Goal: Information Seeking & Learning: Check status

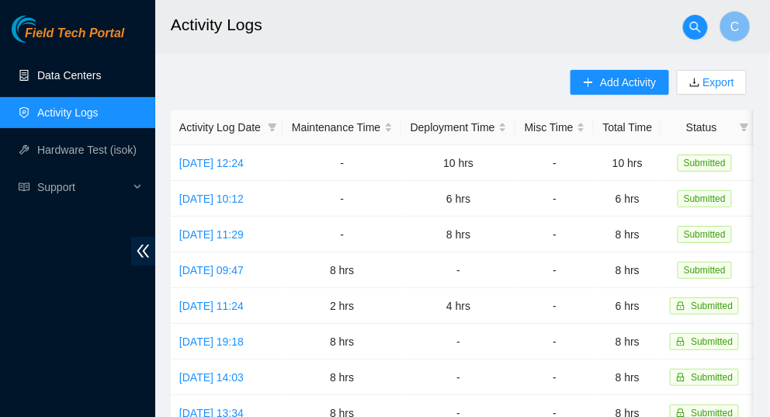
click at [48, 75] on link "Data Centers" at bounding box center [69, 75] width 64 height 12
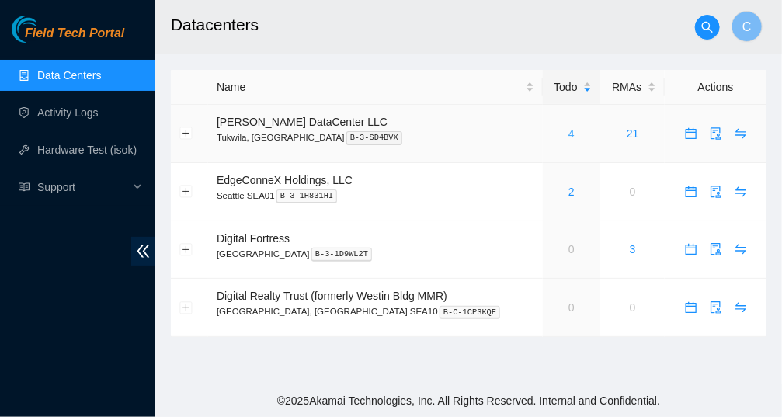
click at [568, 131] on link "4" at bounding box center [571, 133] width 6 height 12
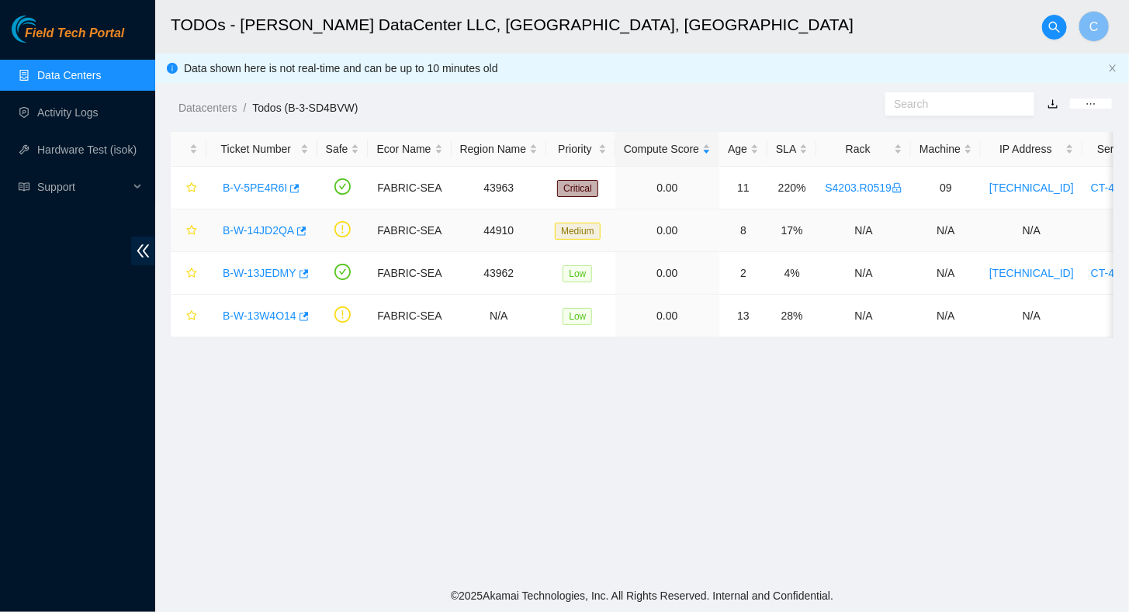
click at [270, 224] on link "B-W-14JD2QA" at bounding box center [258, 230] width 71 height 12
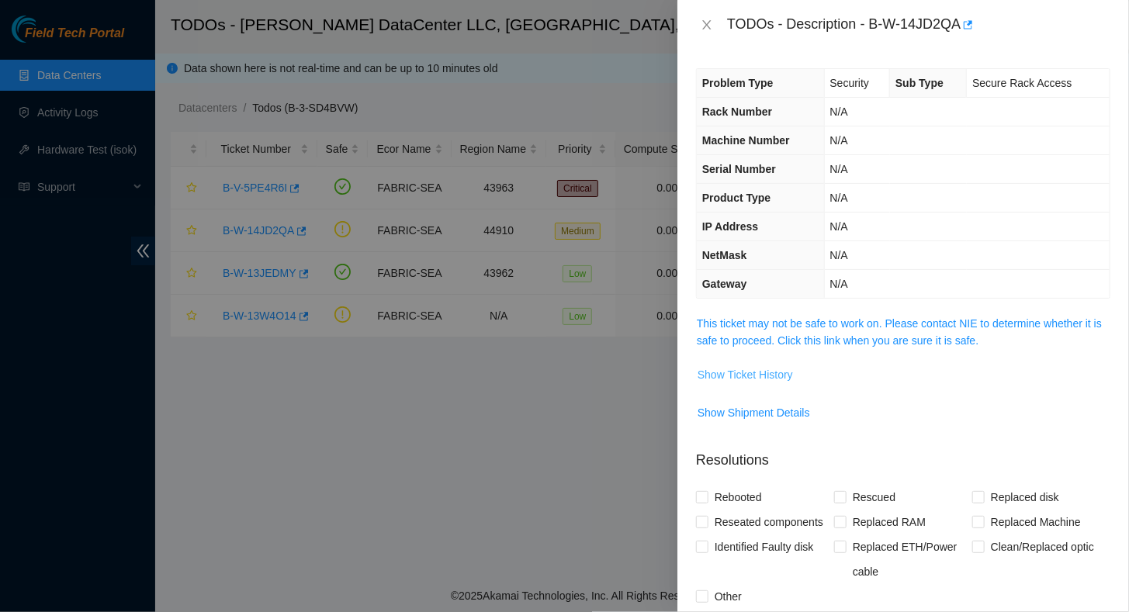
click at [741, 377] on span "Show Ticket History" at bounding box center [745, 374] width 95 height 17
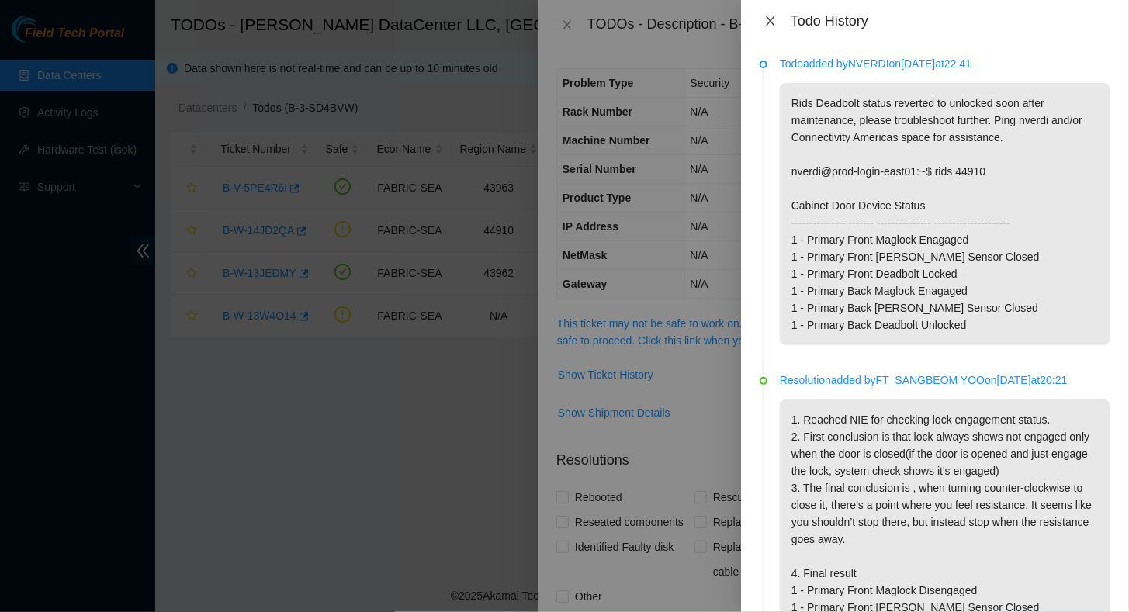
click at [769, 24] on icon "close" at bounding box center [771, 21] width 12 height 12
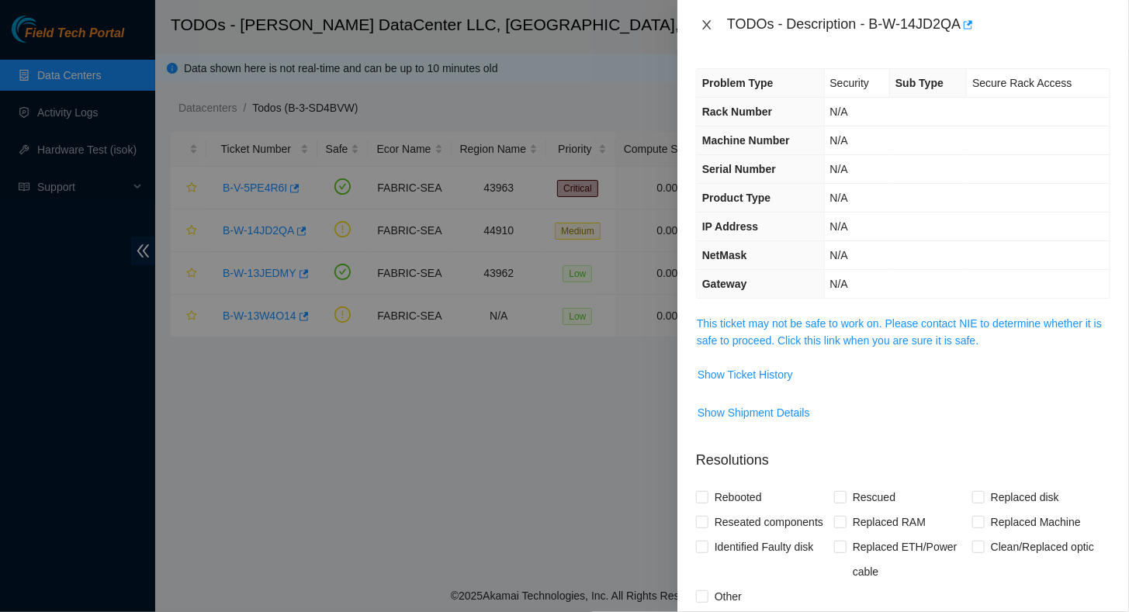
click at [713, 19] on icon "close" at bounding box center [707, 25] width 12 height 12
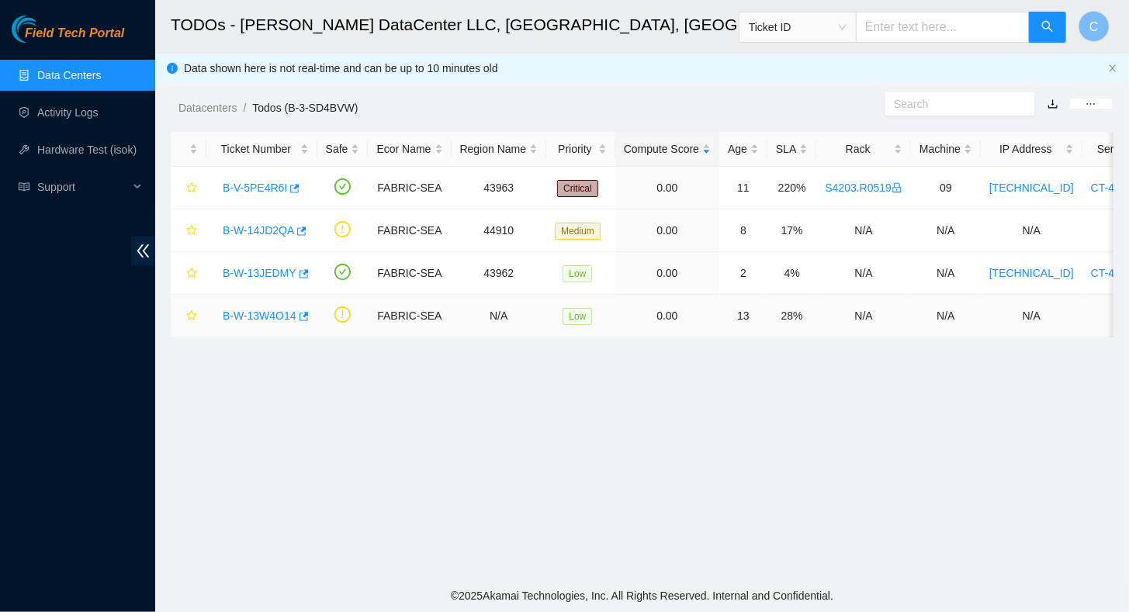
click at [259, 318] on link "B-W-13W4O14" at bounding box center [260, 316] width 74 height 12
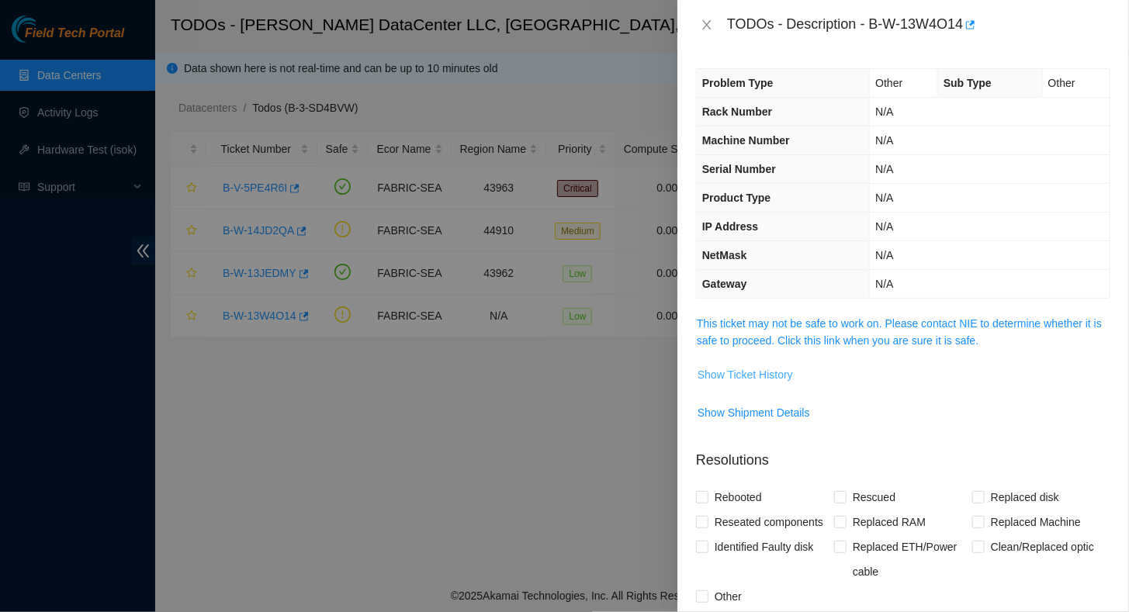
click at [758, 374] on span "Show Ticket History" at bounding box center [745, 374] width 95 height 17
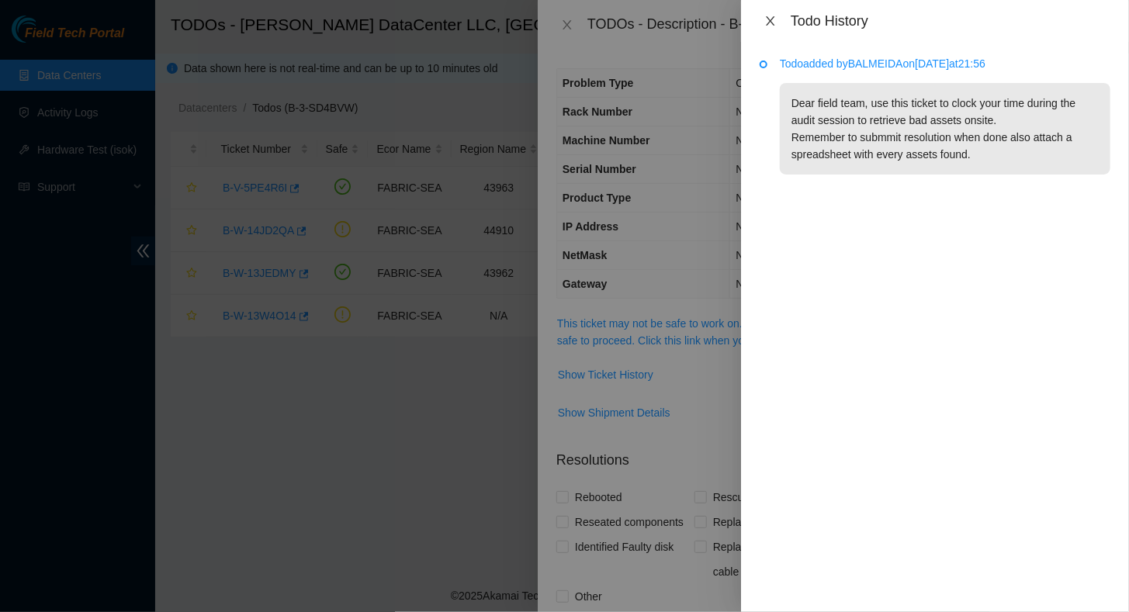
click at [769, 20] on icon "close" at bounding box center [771, 21] width 12 height 12
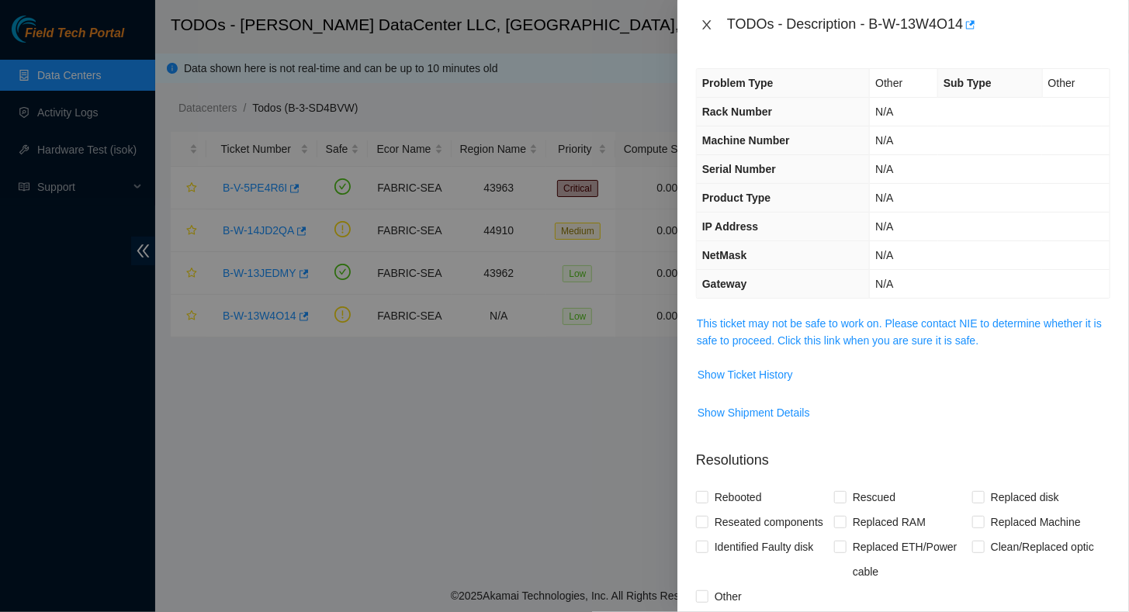
click at [710, 22] on icon "close" at bounding box center [707, 25] width 12 height 12
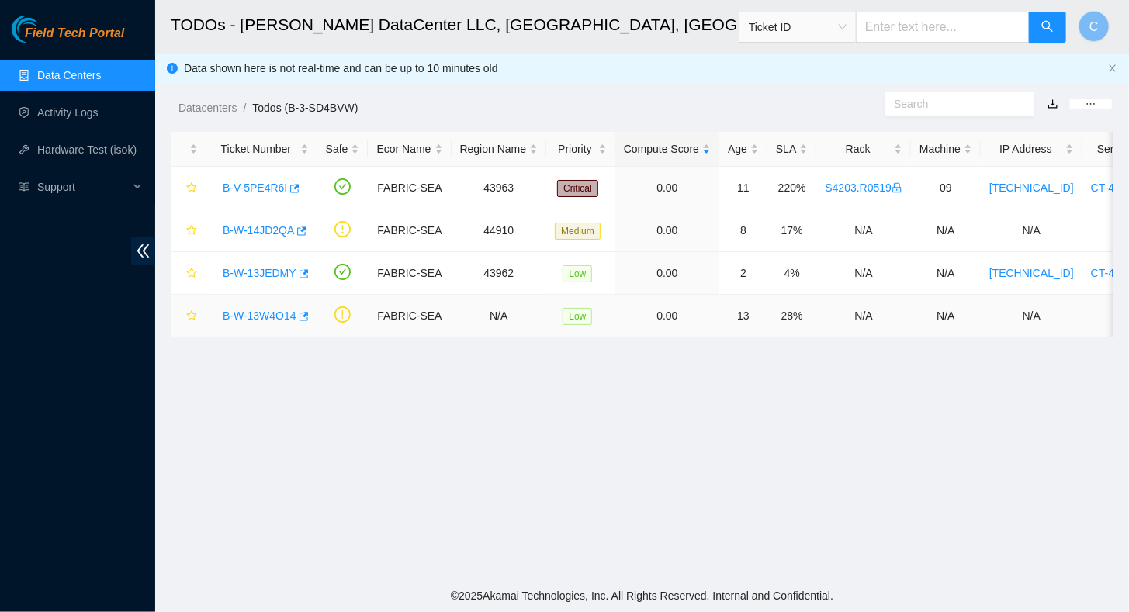
click at [265, 312] on link "B-W-13W4O14" at bounding box center [260, 316] width 74 height 12
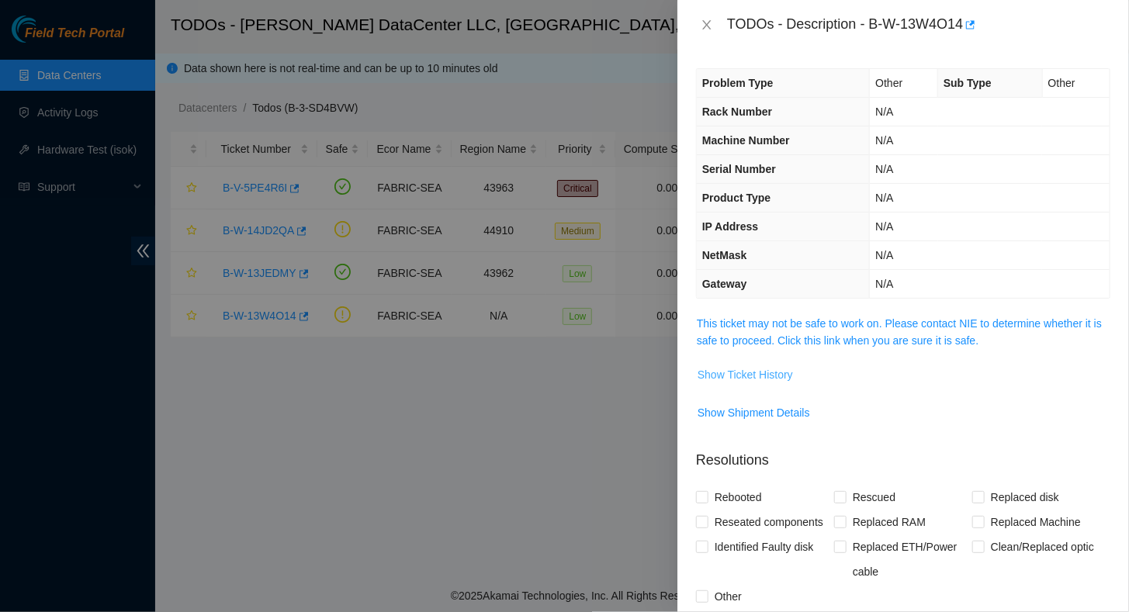
click at [741, 371] on span "Show Ticket History" at bounding box center [745, 374] width 95 height 17
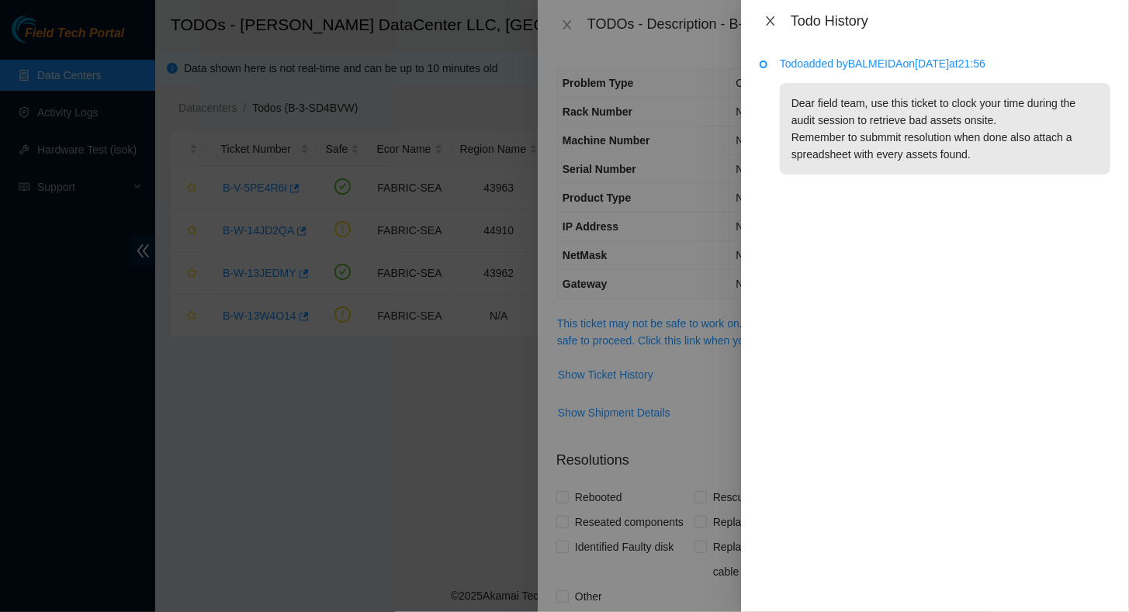
click at [766, 21] on icon "close" at bounding box center [771, 21] width 12 height 12
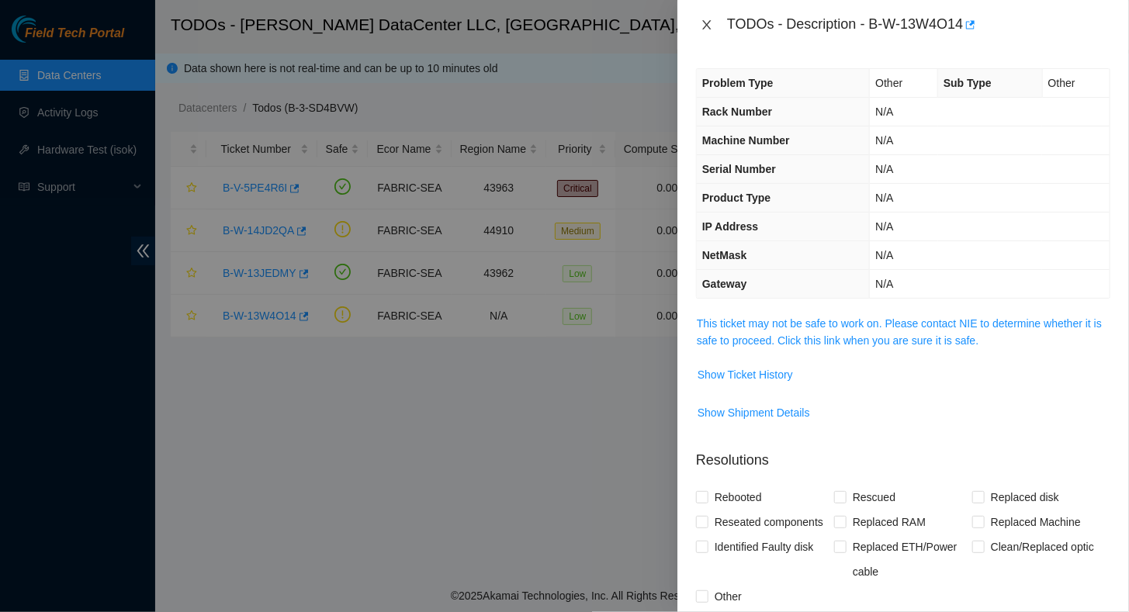
click at [708, 26] on icon "close" at bounding box center [707, 24] width 9 height 9
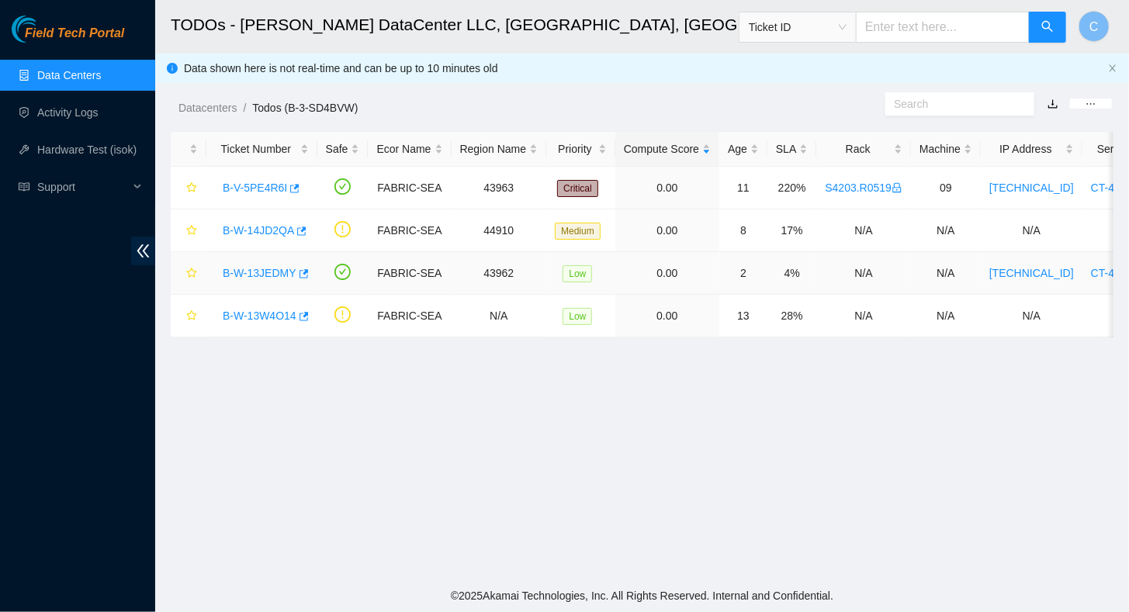
click at [257, 272] on link "B-W-13JEDMY" at bounding box center [260, 273] width 74 height 12
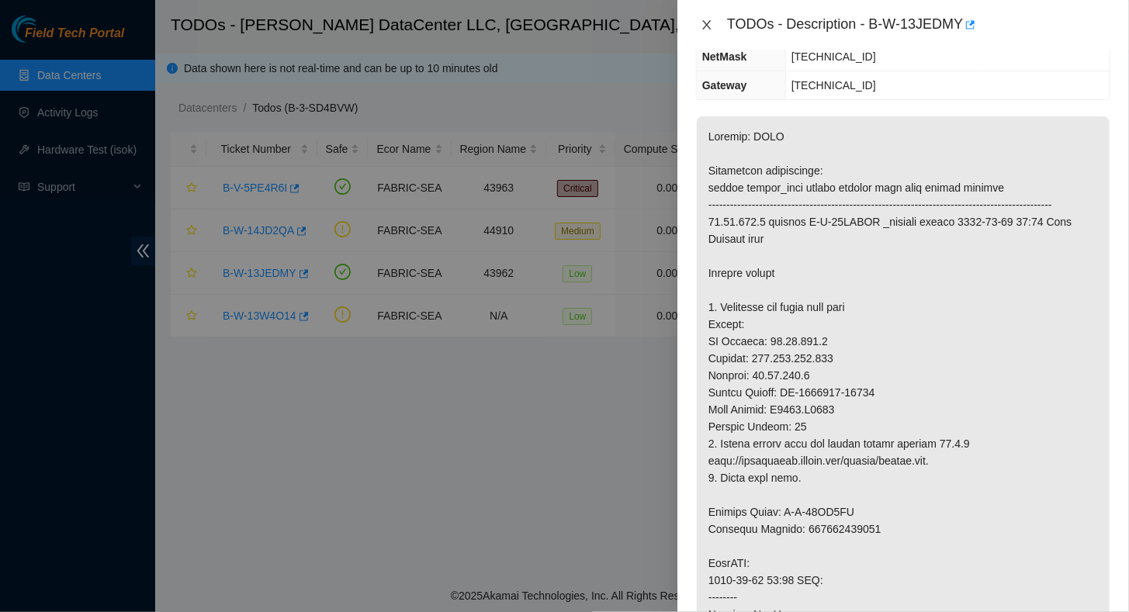
click at [709, 25] on icon "close" at bounding box center [707, 25] width 12 height 12
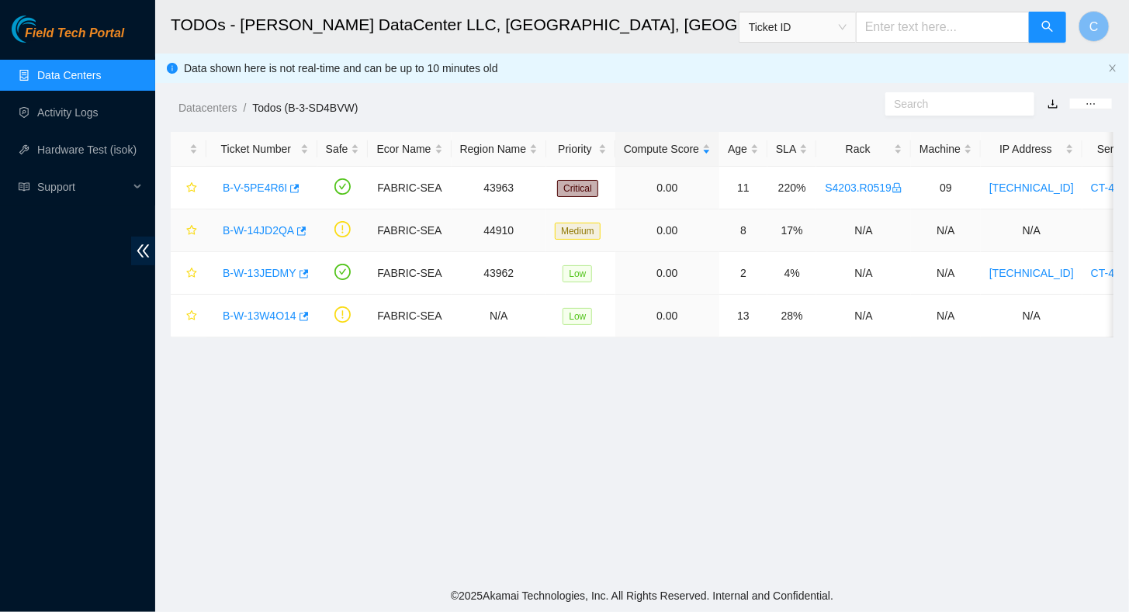
click at [250, 224] on link "B-W-14JD2QA" at bounding box center [258, 230] width 71 height 12
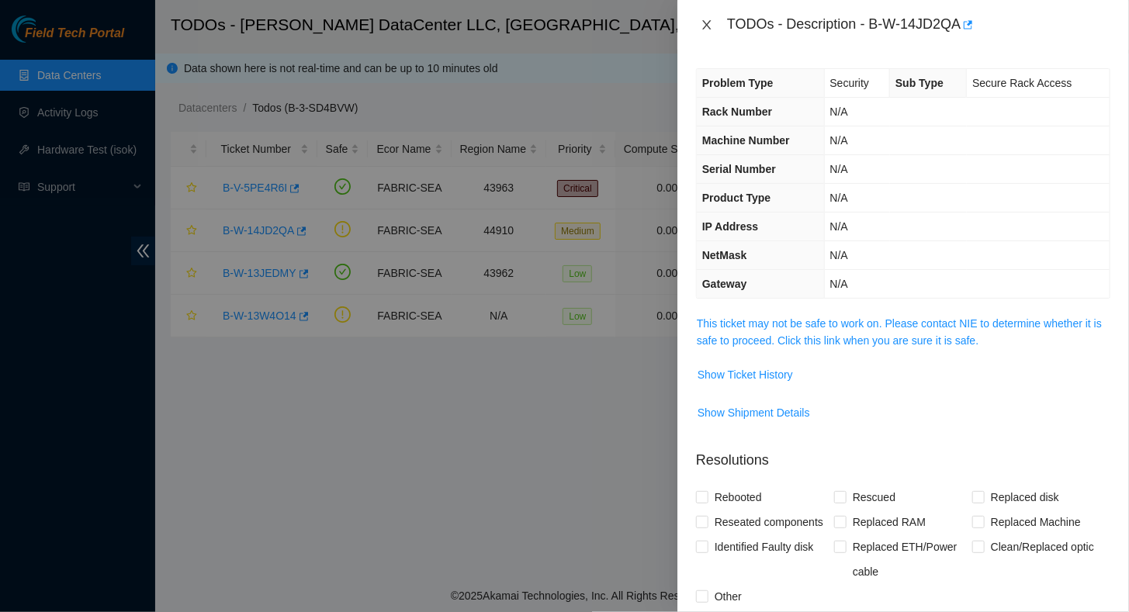
click at [712, 24] on icon "close" at bounding box center [707, 25] width 12 height 12
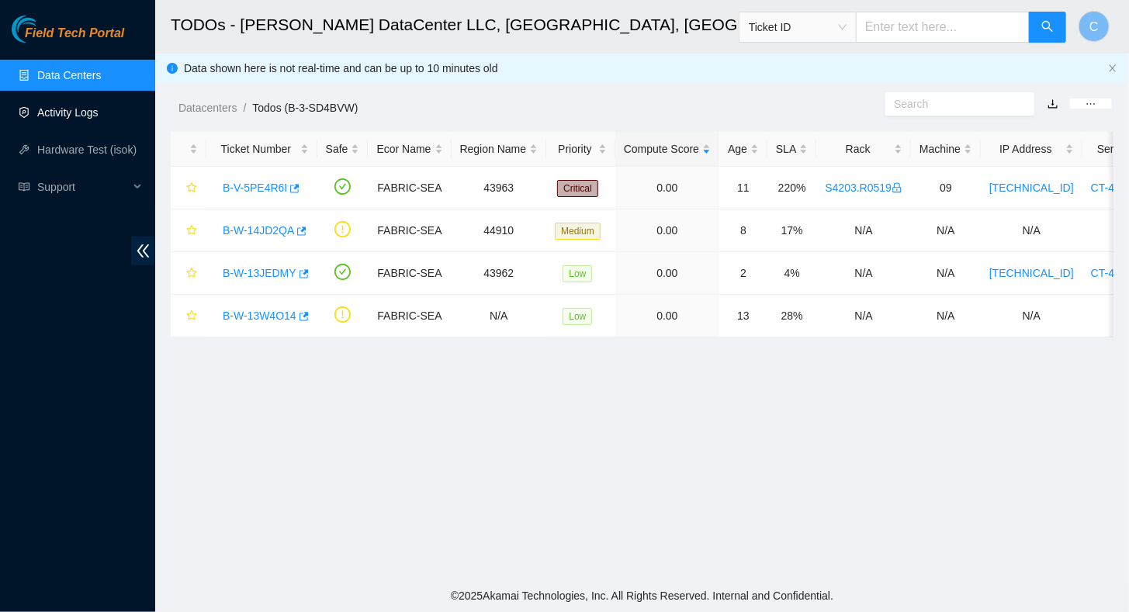
click at [69, 112] on link "Activity Logs" at bounding box center [67, 112] width 61 height 12
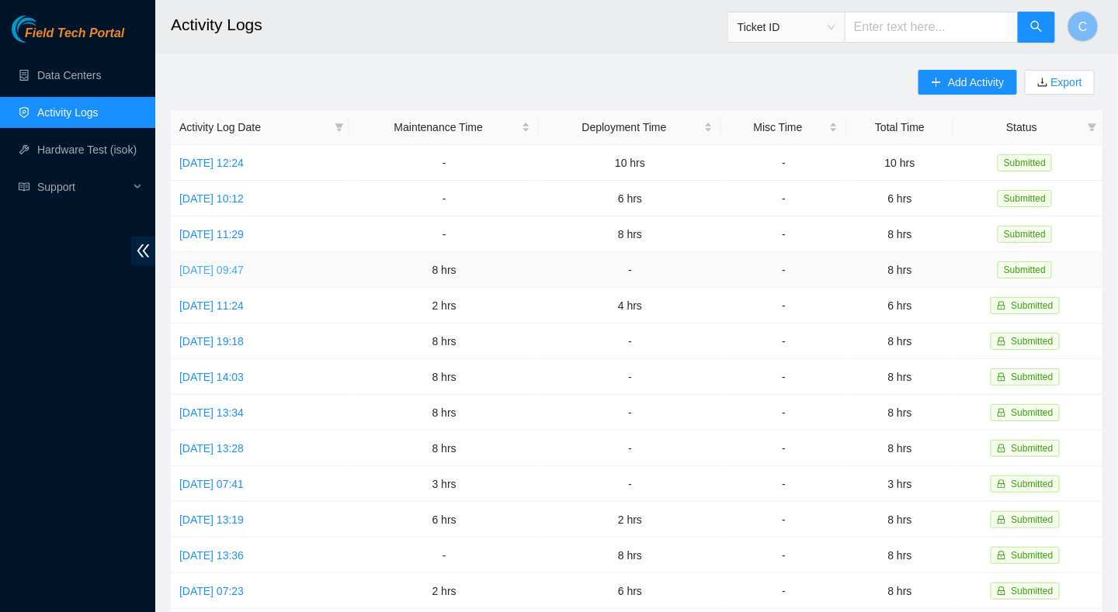
click at [241, 266] on link "[DATE] 09:47" at bounding box center [211, 270] width 64 height 12
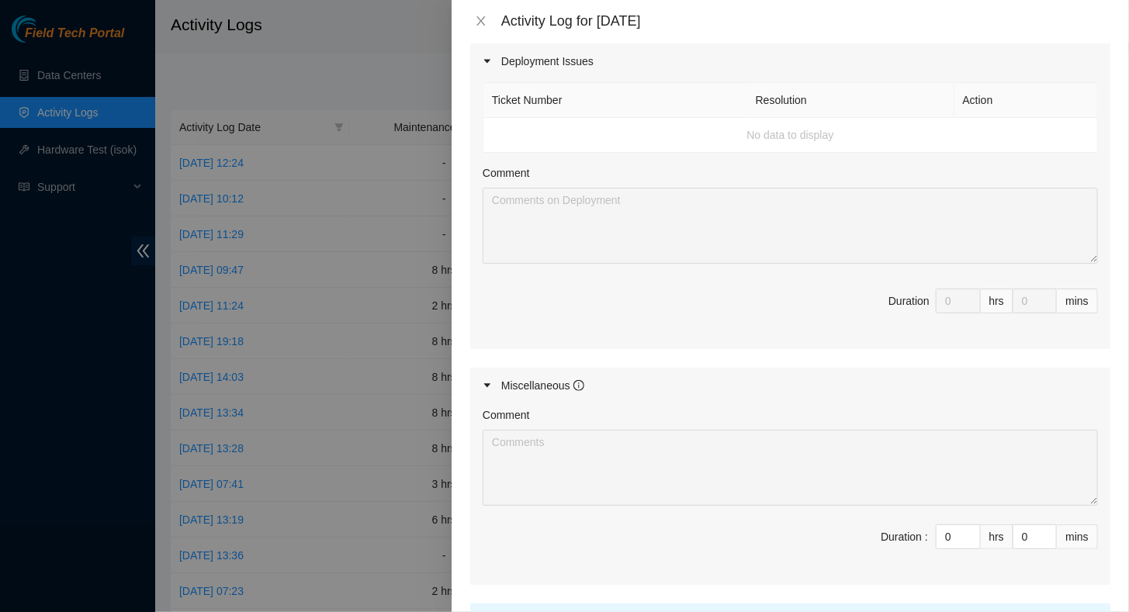
scroll to position [1003, 0]
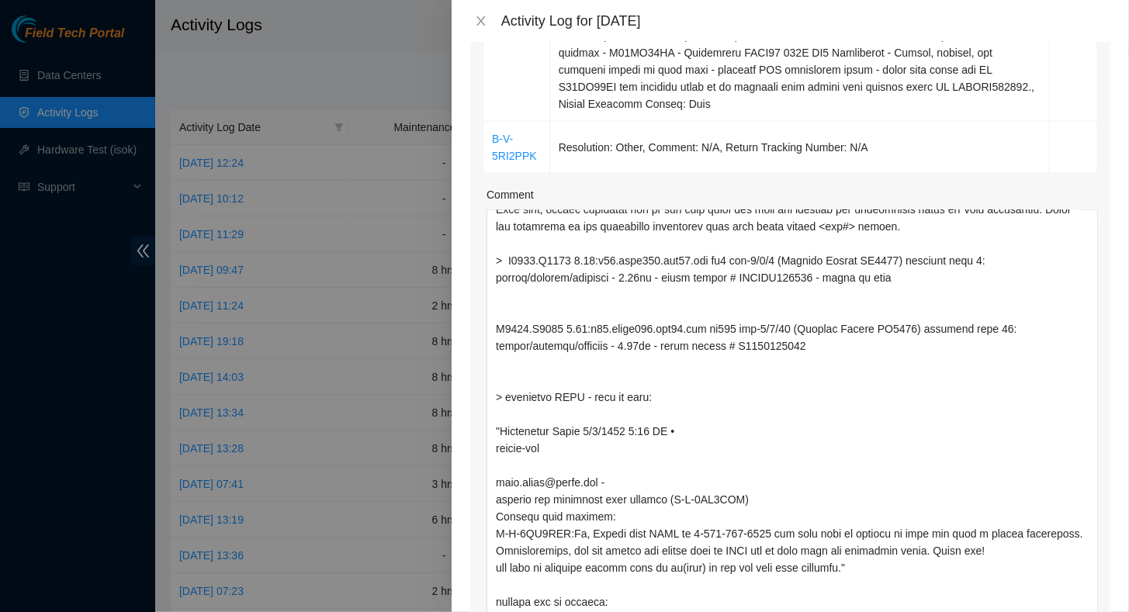
drag, startPoint x: 1084, startPoint y: 259, endPoint x: 1009, endPoint y: 651, distance: 399.2
click at [769, 416] on html "Field Tech Portal Data Centers Activity Logs Hardware Test (isok) Support Activ…" at bounding box center [564, 306] width 1129 height 612
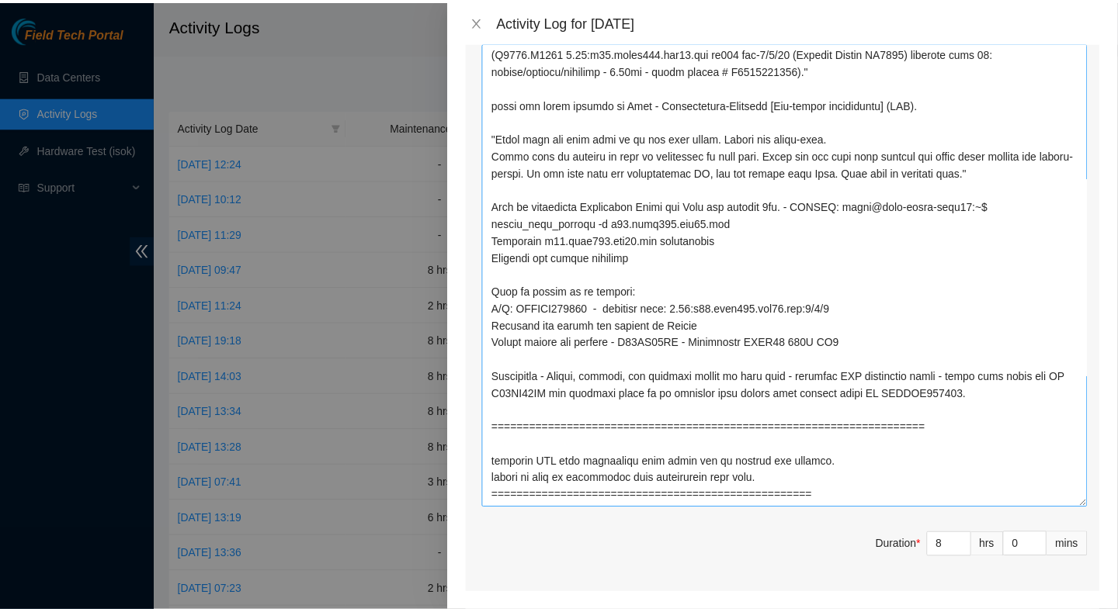
scroll to position [1162, 0]
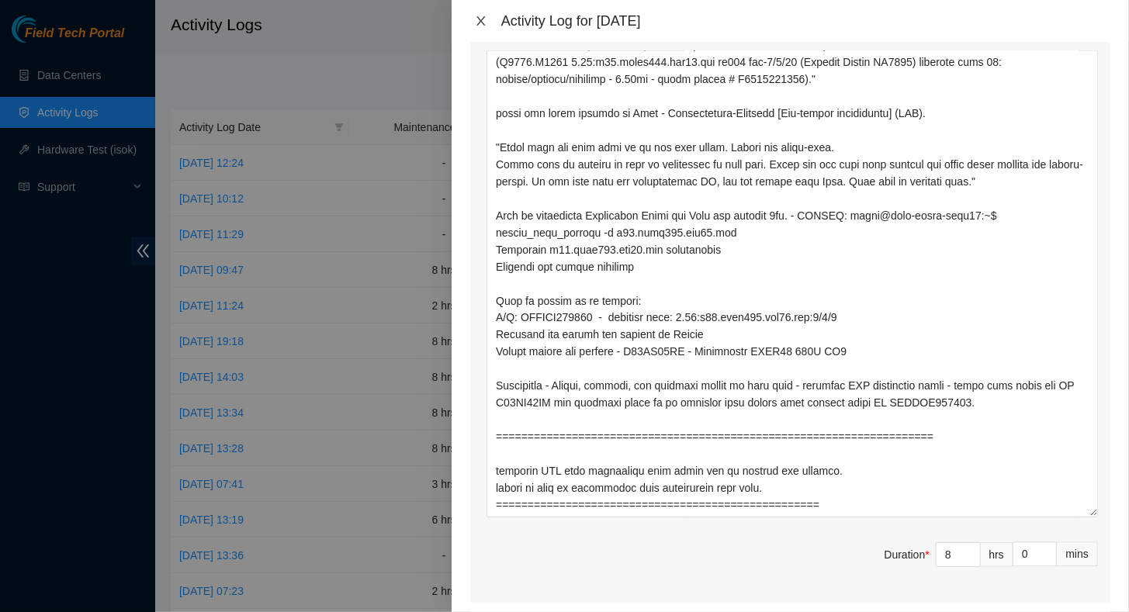
click at [482, 24] on icon "close" at bounding box center [481, 21] width 12 height 12
